Goal: Transaction & Acquisition: Purchase product/service

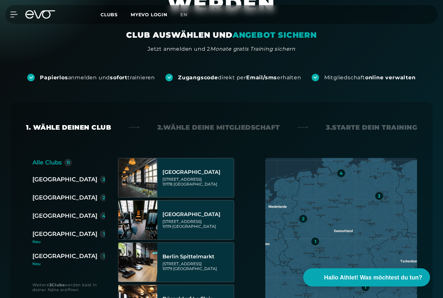
click at [49, 240] on div "Neu" at bounding box center [72, 242] width 80 height 4
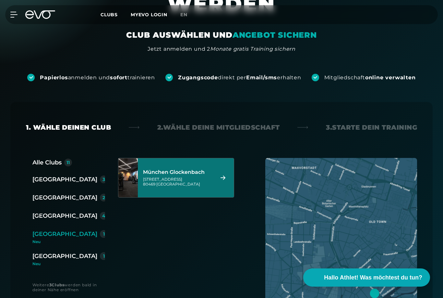
click at [225, 178] on icon at bounding box center [223, 177] width 5 height 4
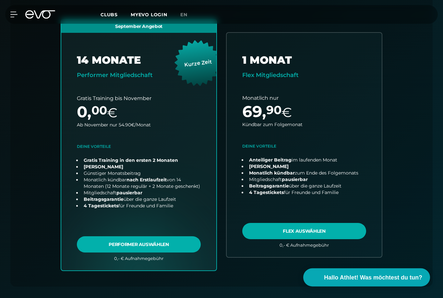
scroll to position [206, 0]
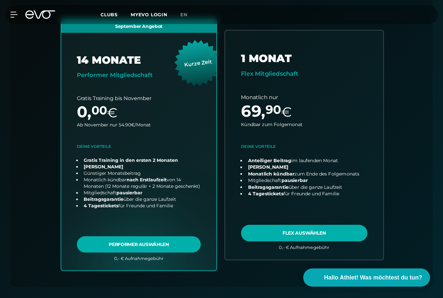
click at [310, 232] on link "choose plan" at bounding box center [304, 145] width 158 height 228
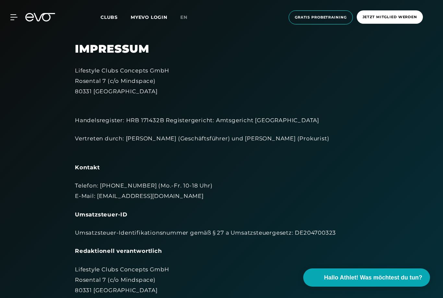
click at [110, 19] on span "Clubs" at bounding box center [109, 17] width 17 height 6
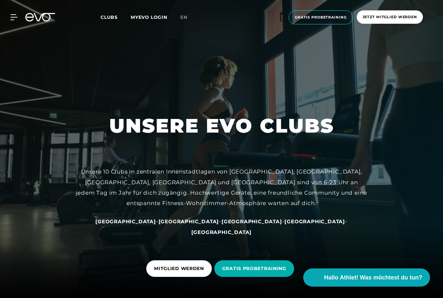
click at [111, 12] on div "MyEVO Login Über EVO Mitgliedschaften Probetraining TAGESPASS EVO Studios [GEOG…" at bounding box center [221, 17] width 441 height 24
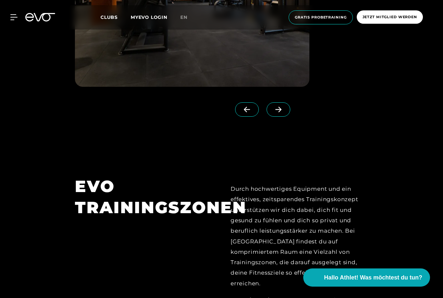
scroll to position [2403, 0]
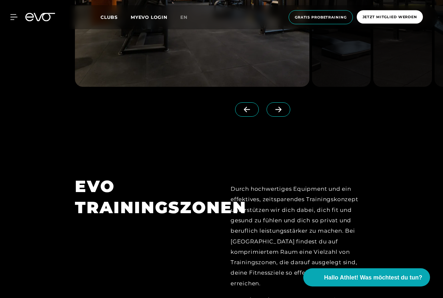
click at [117, 14] on span "Clubs" at bounding box center [109, 17] width 17 height 6
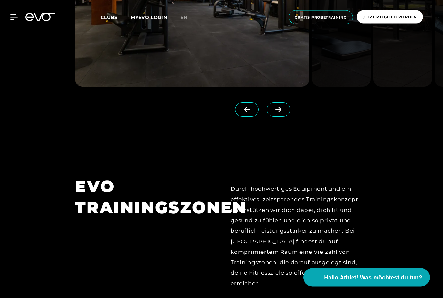
scroll to position [0, 0]
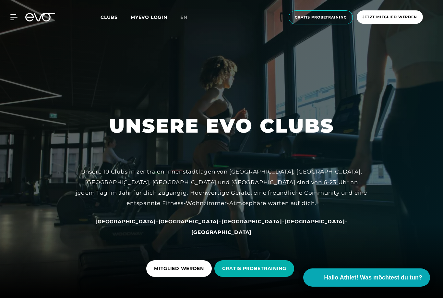
click at [285, 224] on span "[GEOGRAPHIC_DATA]" at bounding box center [315, 221] width 61 height 6
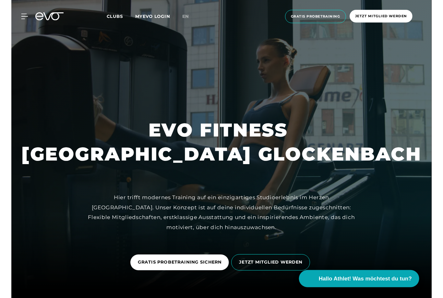
scroll to position [571, 0]
